Goal: Information Seeking & Learning: Learn about a topic

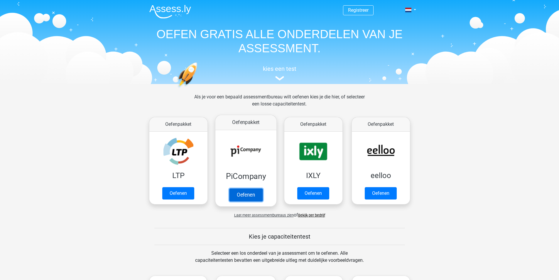
click at [253, 195] on link "Oefenen" at bounding box center [245, 194] width 33 height 13
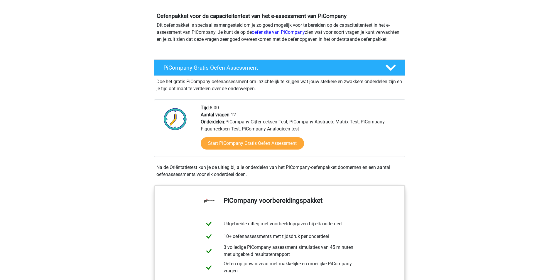
scroll to position [29, 0]
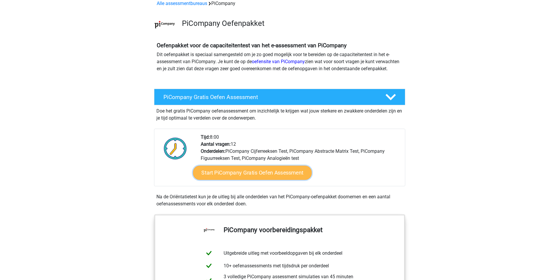
click at [252, 177] on link "Start PiCompany Gratis Oefen Assessment" at bounding box center [252, 173] width 119 height 14
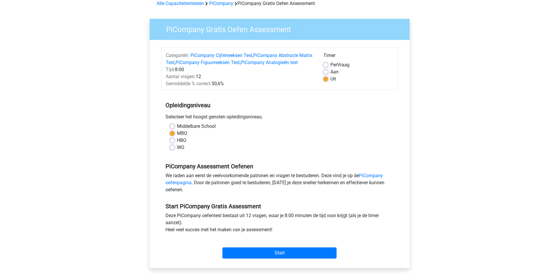
scroll to position [59, 0]
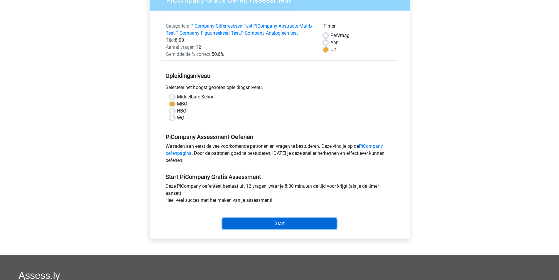
click at [293, 229] on input "Start" at bounding box center [280, 223] width 114 height 11
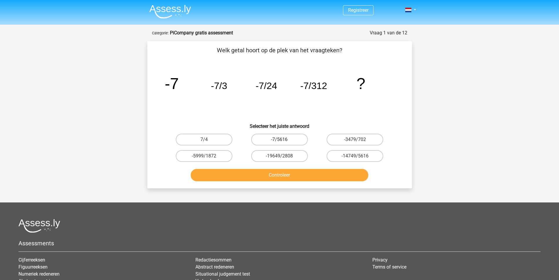
click at [267, 139] on label "-7/5616" at bounding box center [279, 140] width 57 height 12
click at [279, 139] on input "-7/5616" at bounding box center [281, 141] width 4 height 4
radio input "true"
click at [281, 174] on button "Controleer" at bounding box center [280, 175] width 178 height 12
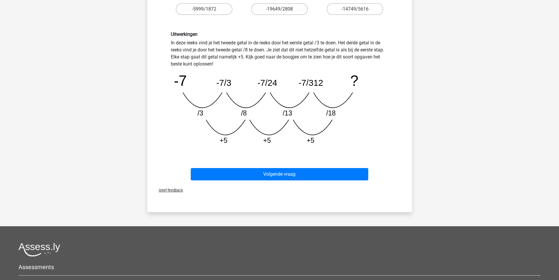
scroll to position [59, 0]
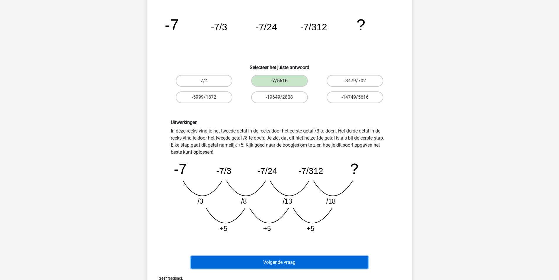
click at [307, 260] on button "Volgende vraag" at bounding box center [280, 262] width 178 height 12
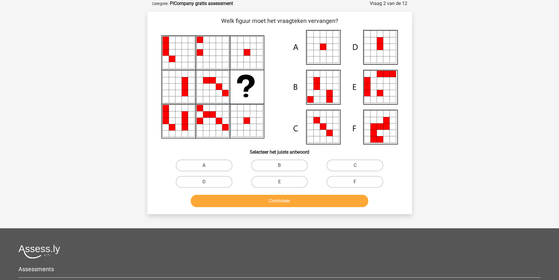
scroll to position [0, 0]
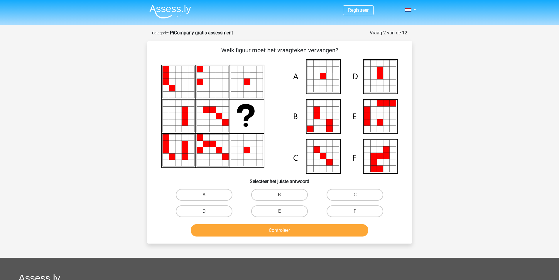
click at [218, 214] on label "D" at bounding box center [204, 211] width 57 height 12
click at [208, 214] on input "D" at bounding box center [206, 213] width 4 height 4
radio input "true"
click at [214, 200] on label "A" at bounding box center [204, 195] width 57 height 12
click at [208, 198] on input "A" at bounding box center [206, 197] width 4 height 4
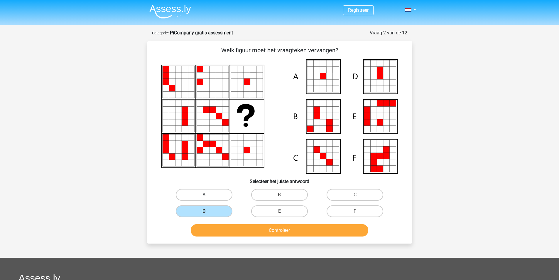
radio input "true"
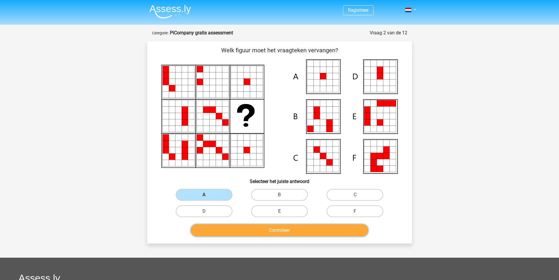
click at [313, 233] on button "Controleer" at bounding box center [280, 230] width 178 height 12
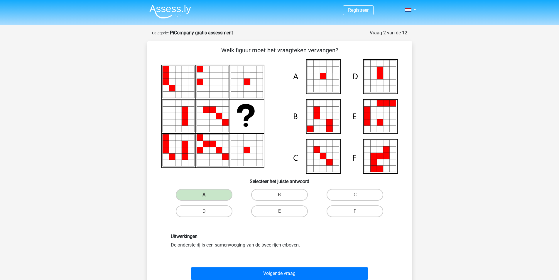
scroll to position [59, 0]
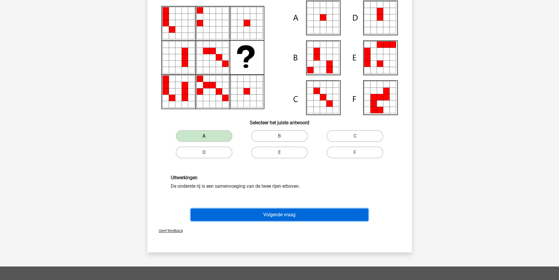
click at [258, 216] on button "Volgende vraag" at bounding box center [280, 214] width 178 height 12
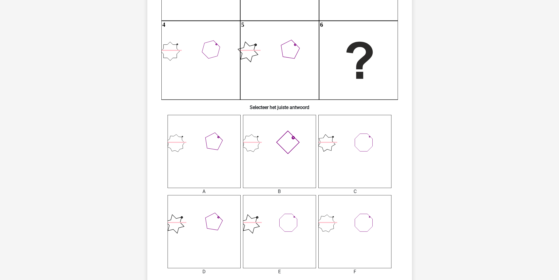
scroll to position [235, 0]
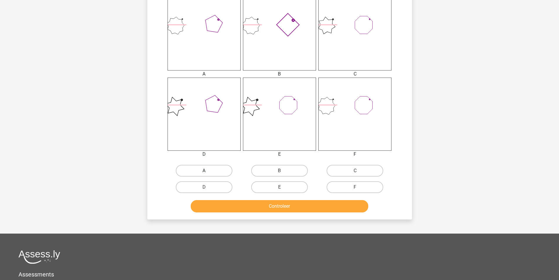
click at [219, 173] on label "A" at bounding box center [204, 171] width 57 height 12
click at [208, 173] on input "A" at bounding box center [206, 173] width 4 height 4
radio input "true"
click at [242, 203] on button "Controleer" at bounding box center [280, 206] width 178 height 12
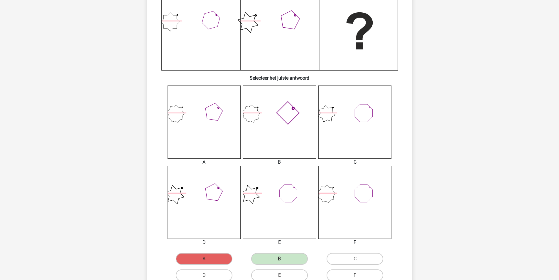
scroll to position [117, 0]
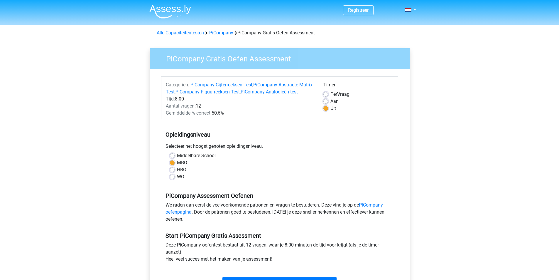
scroll to position [59, 0]
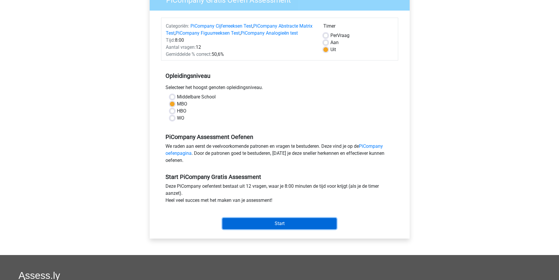
click at [291, 229] on input "Start" at bounding box center [280, 223] width 114 height 11
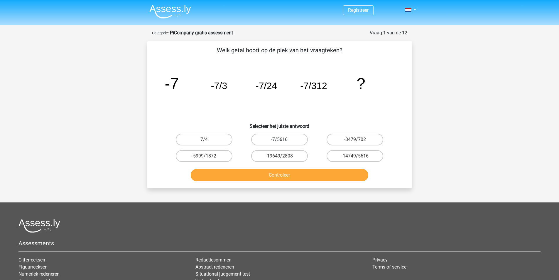
click at [285, 137] on label "-7/5616" at bounding box center [279, 140] width 57 height 12
click at [283, 139] on input "-7/5616" at bounding box center [281, 141] width 4 height 4
radio input "true"
click at [313, 173] on button "Controleer" at bounding box center [280, 175] width 178 height 12
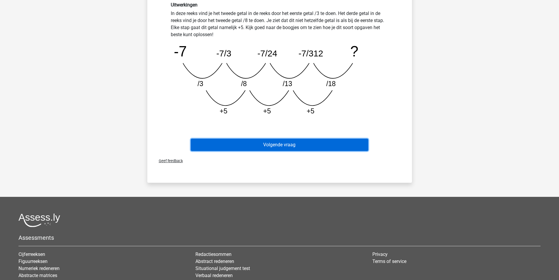
click at [290, 148] on button "Volgende vraag" at bounding box center [280, 145] width 178 height 12
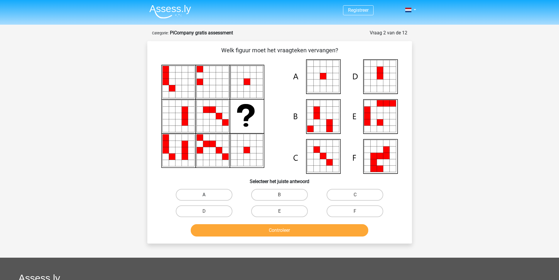
click at [224, 194] on label "A" at bounding box center [204, 195] width 57 height 12
click at [208, 195] on input "A" at bounding box center [206, 197] width 4 height 4
radio input "true"
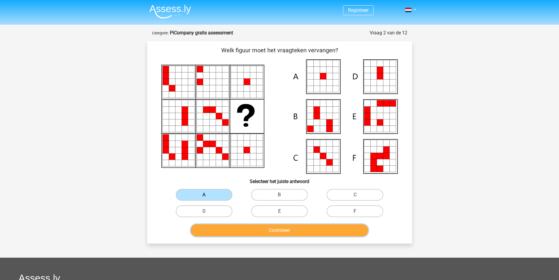
click at [243, 231] on button "Controleer" at bounding box center [280, 230] width 178 height 12
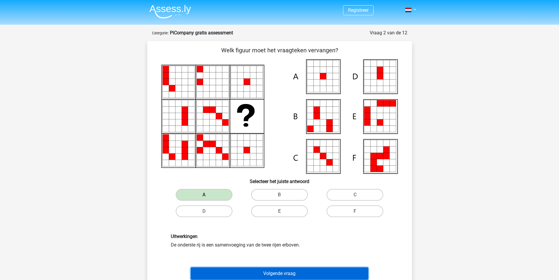
click at [241, 272] on button "Volgende vraag" at bounding box center [280, 273] width 178 height 12
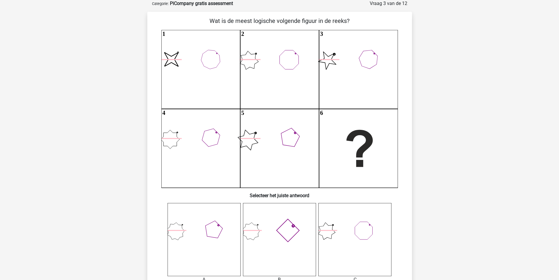
scroll to position [117, 0]
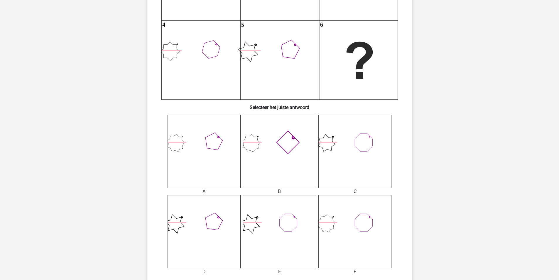
click at [284, 159] on icon at bounding box center [279, 151] width 73 height 73
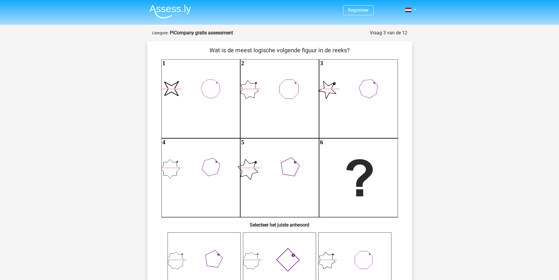
scroll to position [29, 0]
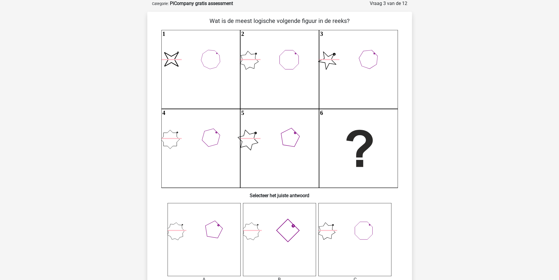
click at [289, 228] on icon at bounding box center [279, 239] width 73 height 73
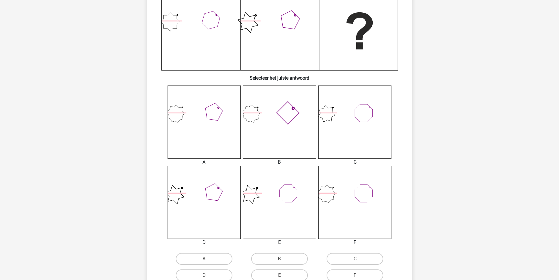
scroll to position [294, 0]
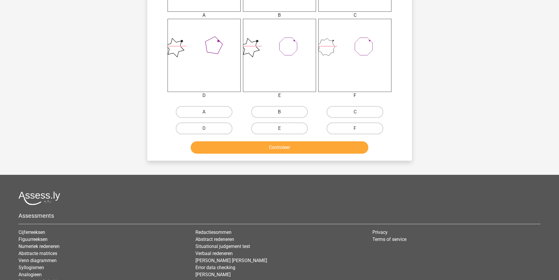
click at [284, 111] on label "B" at bounding box center [279, 112] width 57 height 12
click at [283, 112] on input "B" at bounding box center [281, 114] width 4 height 4
radio input "true"
click at [286, 149] on button "Controleer" at bounding box center [280, 147] width 178 height 12
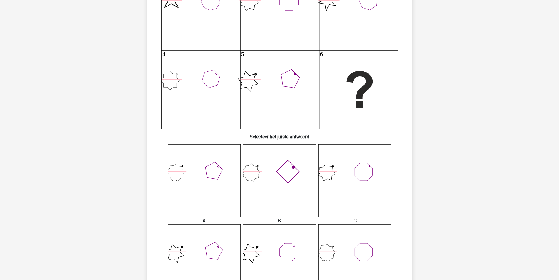
scroll to position [0, 0]
